Goal: Task Accomplishment & Management: Use online tool/utility

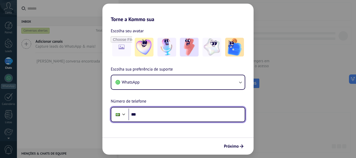
click at [155, 113] on input "***" at bounding box center [187, 115] width 116 height 12
type input "**********"
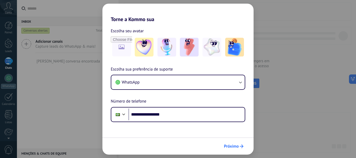
click at [229, 148] on span "Próximo" at bounding box center [231, 147] width 15 height 4
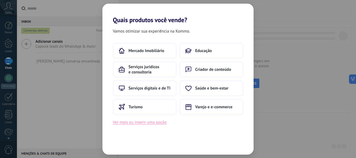
click at [144, 123] on button "Ver mais ou inserir uma opção" at bounding box center [140, 122] width 54 height 7
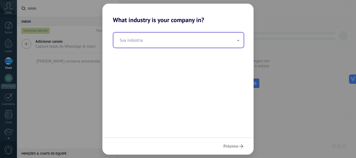
click at [139, 41] on input "text" at bounding box center [178, 40] width 130 height 15
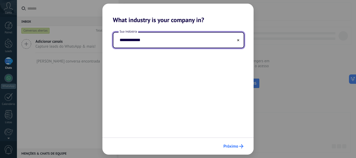
type input "**********"
click at [232, 146] on span "Próximo" at bounding box center [231, 147] width 15 height 4
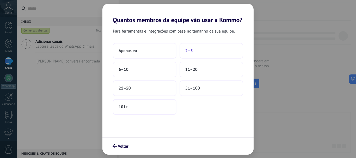
click at [189, 50] on span "2–5" at bounding box center [189, 50] width 8 height 5
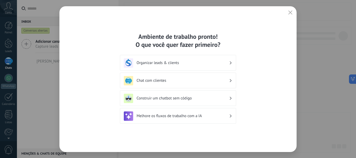
click at [176, 64] on h3 "Organizar leads & clients" at bounding box center [183, 63] width 93 height 5
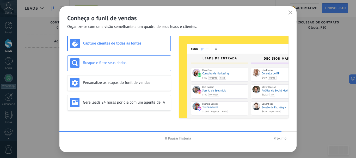
click at [121, 63] on h3 "Busque e filtre seus dados" at bounding box center [125, 63] width 85 height 5
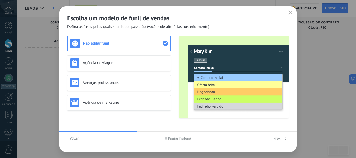
click at [292, 11] on use "button" at bounding box center [291, 12] width 4 height 4
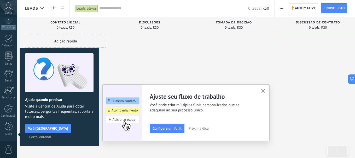
click at [51, 135] on span "Certo, entendi" at bounding box center [40, 137] width 22 height 4
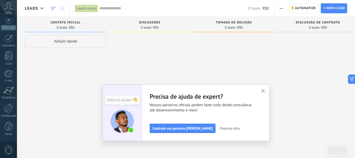
click at [9, 11] on span "Conta" at bounding box center [8, 12] width 7 height 3
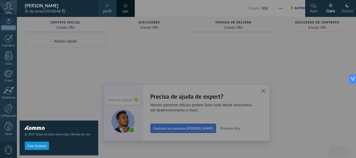
click at [94, 57] on div "© 2025 Todos direitos reservados | Termos de uso Fale Conosco" at bounding box center [59, 87] width 79 height 141
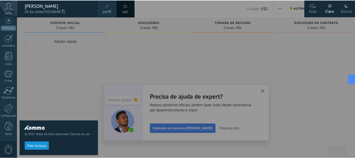
scroll to position [0, 0]
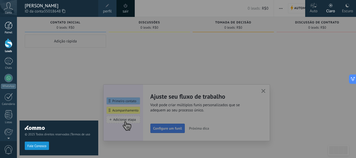
drag, startPoint x: 105, startPoint y: 80, endPoint x: 13, endPoint y: 31, distance: 104.0
click at [13, 31] on div "© 2025 Todos direitos reservados | Termos de uso Fale Conosco Auto Claro Escuro…" at bounding box center [8, 79] width 17 height 158
click at [13, 31] on div "Painel" at bounding box center [8, 32] width 15 height 3
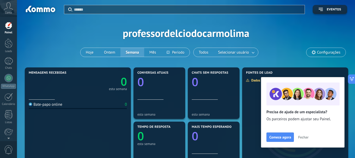
click at [10, 10] on div "Conta" at bounding box center [8, 8] width 17 height 17
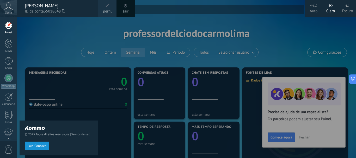
click at [108, 11] on span "perfil" at bounding box center [107, 12] width 9 height 6
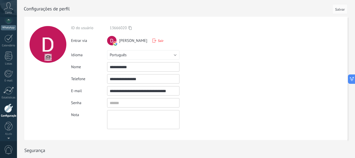
scroll to position [49, 0]
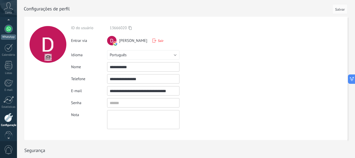
click at [8, 28] on div at bounding box center [8, 29] width 8 height 8
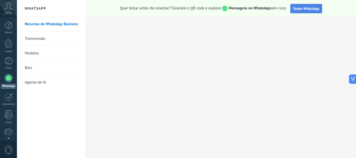
click at [308, 11] on span "Testar WhatsApp" at bounding box center [306, 8] width 26 height 5
